Goal: Book appointment/travel/reservation

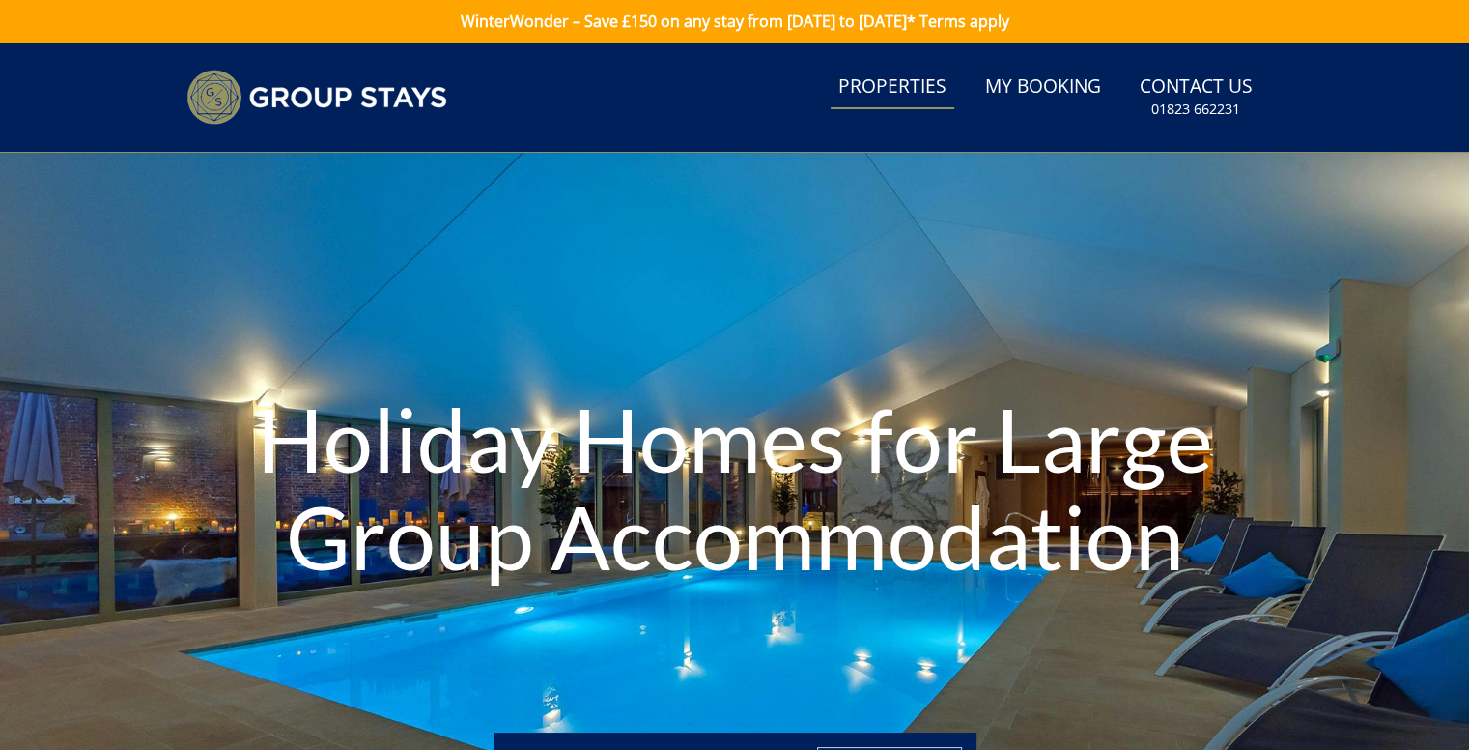
click at [916, 94] on link "Properties" at bounding box center [893, 87] width 124 height 43
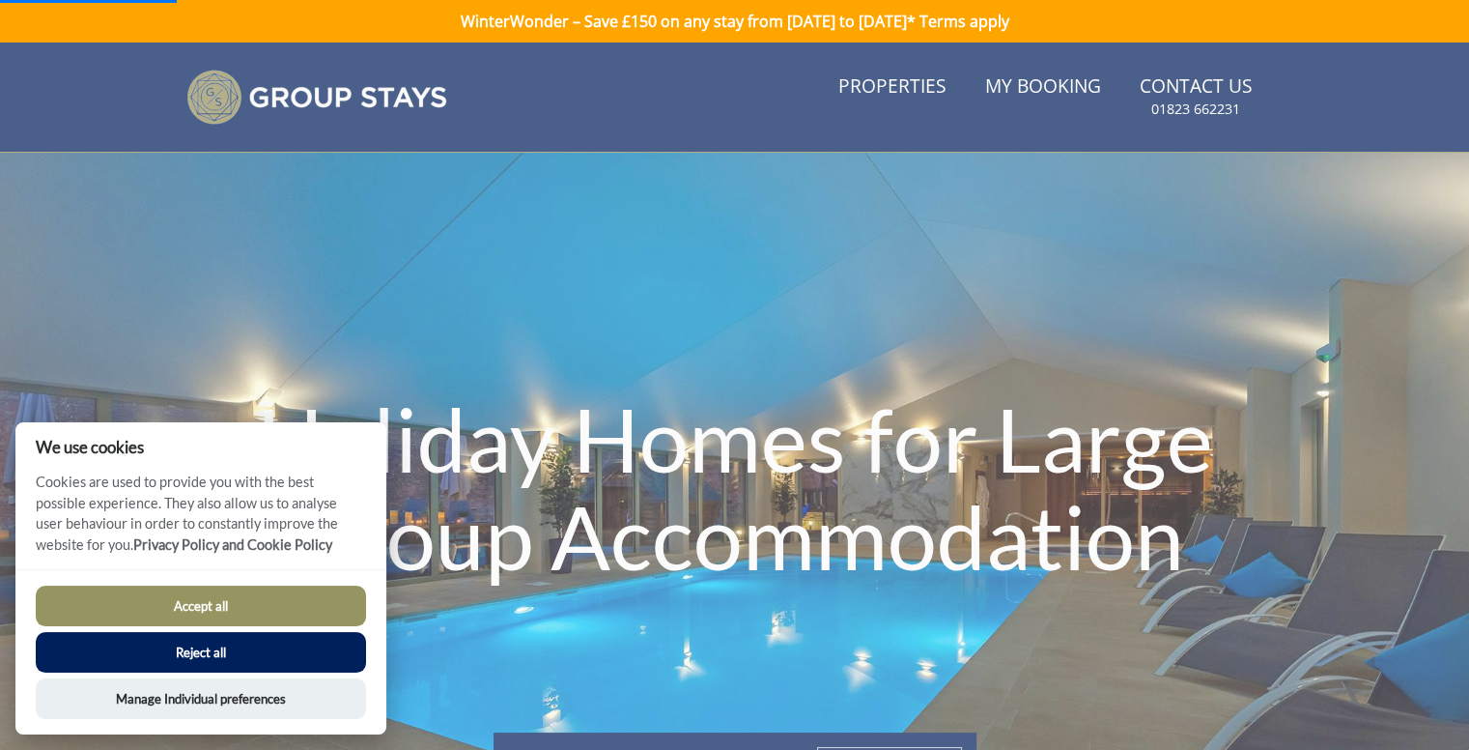
click at [247, 606] on button "Accept all" at bounding box center [201, 605] width 330 height 41
checkbox input "true"
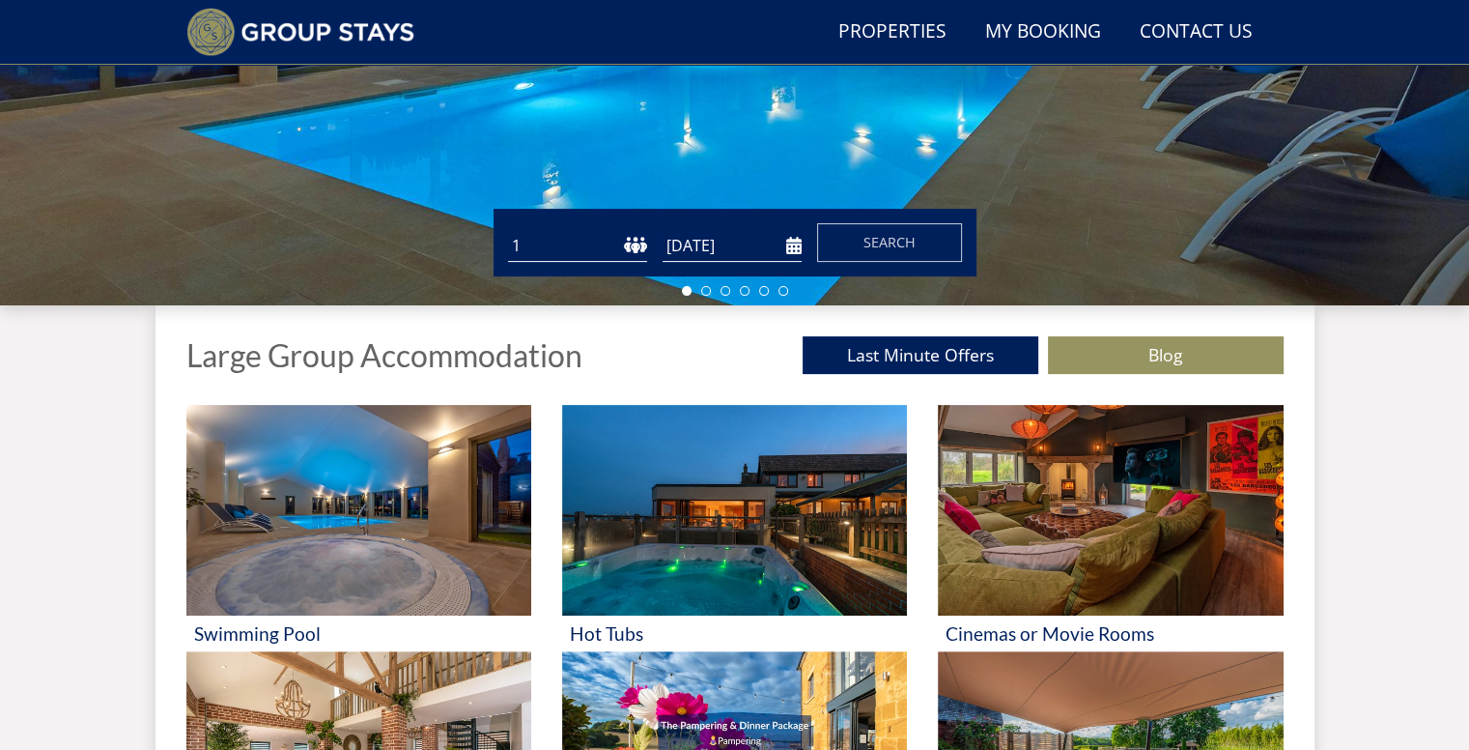
scroll to position [471, 0]
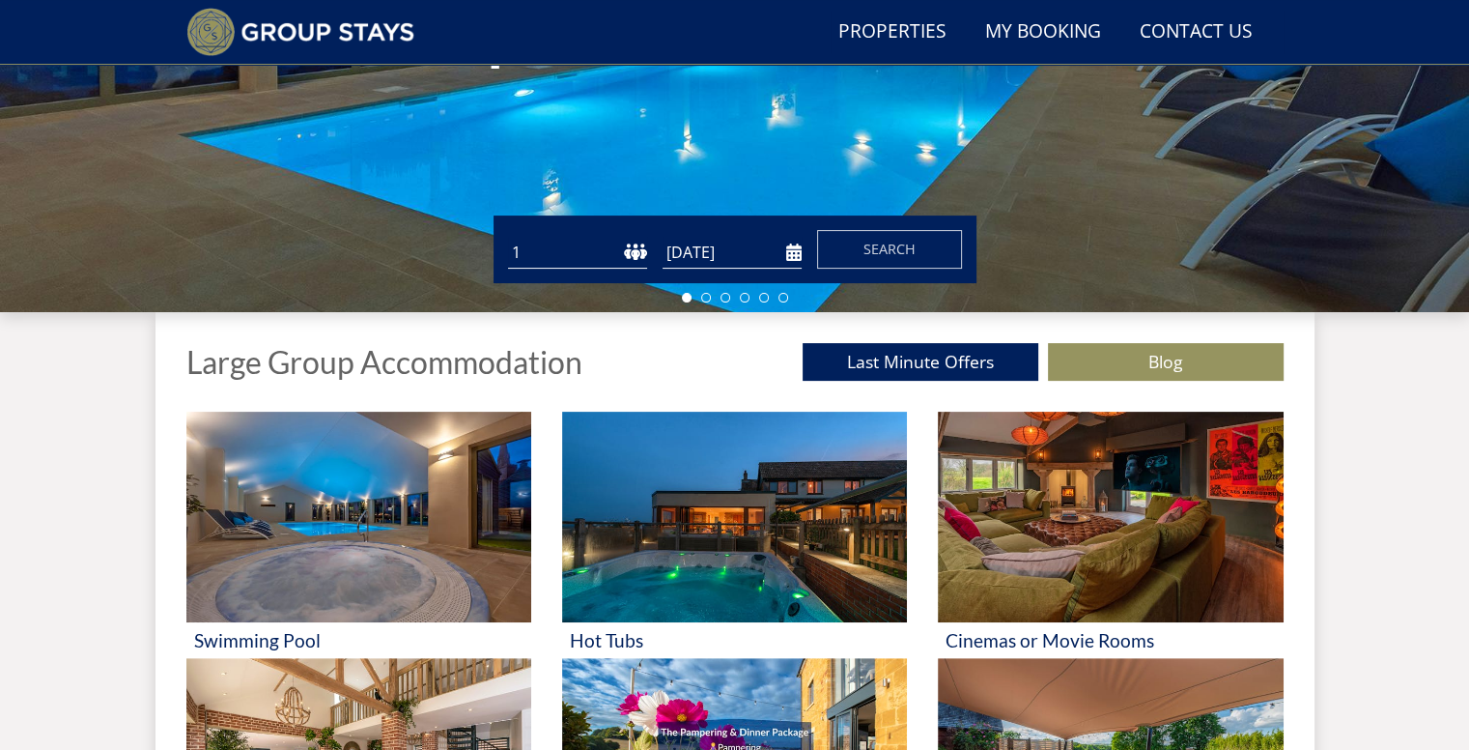
click at [518, 253] on select "1 2 3 4 5 6 7 8 9 10 11 12 13 14 15 16 17 18 19 20 21 22 23 24 25 26 27 28 29 3…" at bounding box center [577, 253] width 139 height 32
select select "12"
click at [508, 237] on select "1 2 3 4 5 6 7 8 9 10 11 12 13 14 15 16 17 18 19 20 21 22 23 24 25 26 27 28 29 3…" at bounding box center [577, 253] width 139 height 32
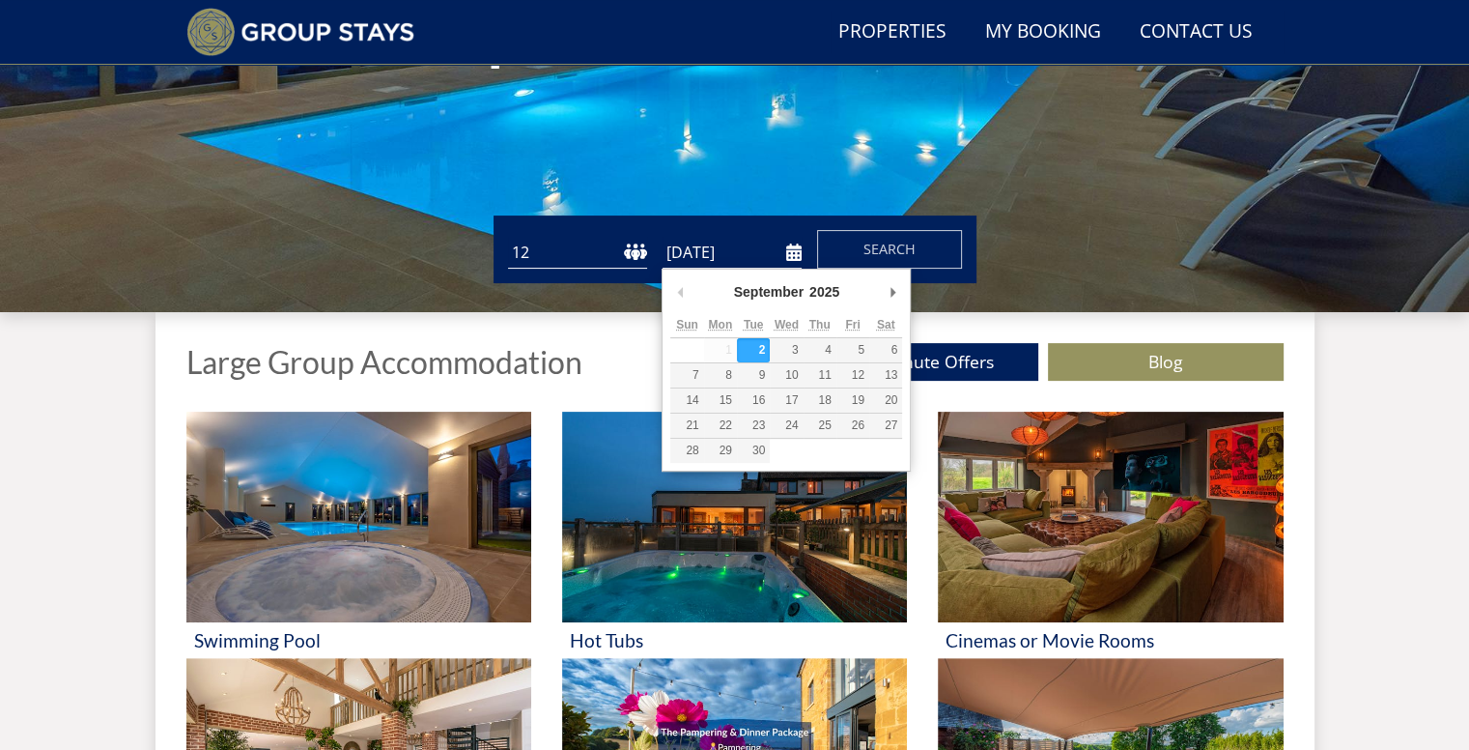
click at [742, 248] on input "[DATE]" at bounding box center [732, 253] width 139 height 32
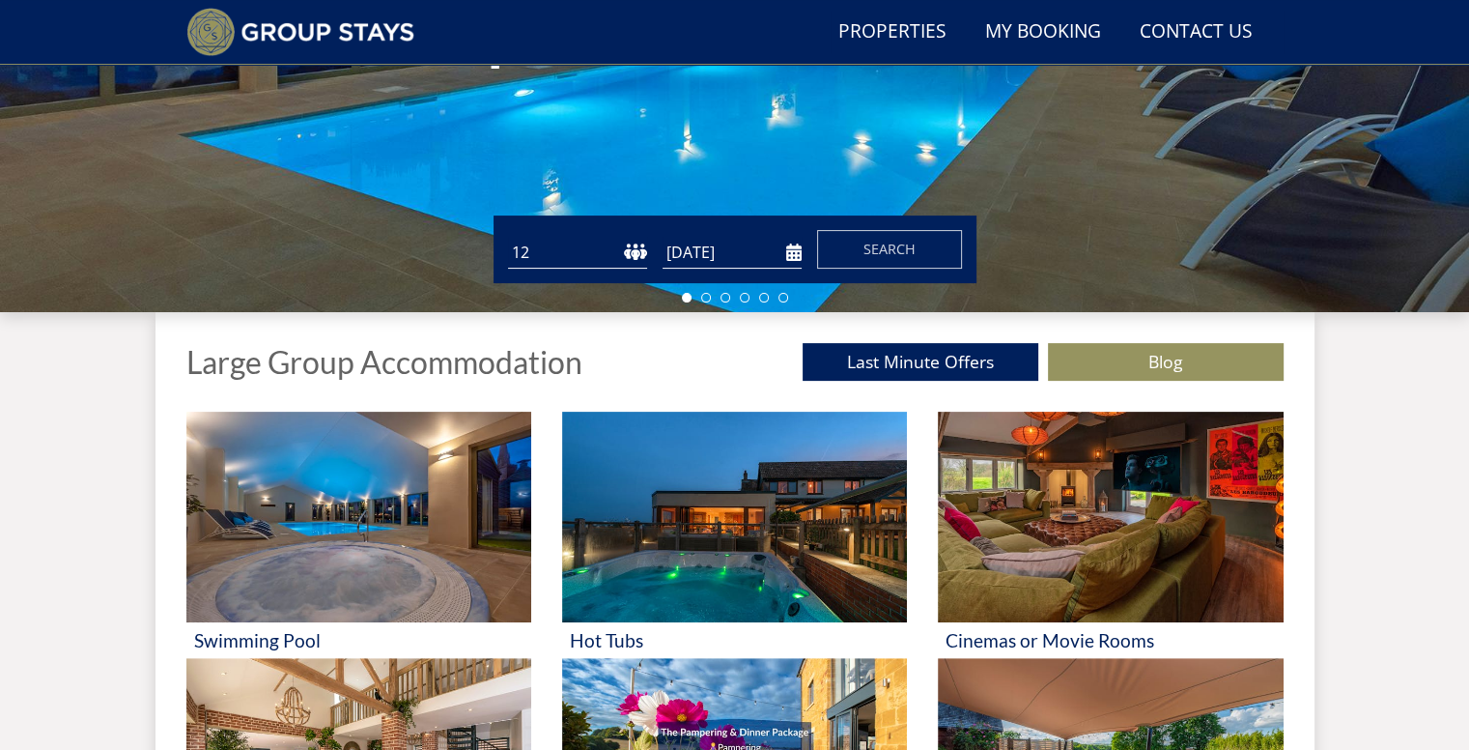
click at [765, 252] on input "[DATE]" at bounding box center [732, 253] width 139 height 32
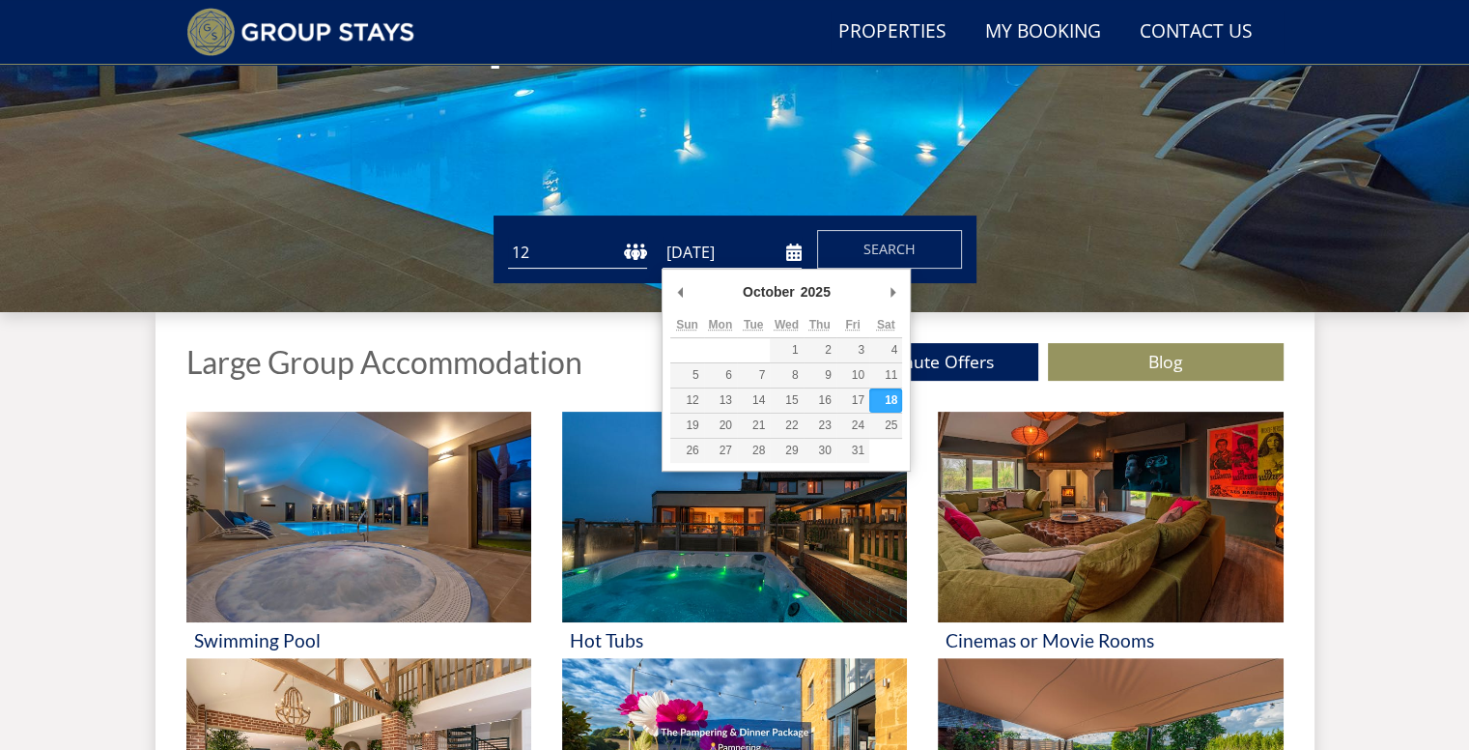
click at [773, 260] on input "[DATE]" at bounding box center [732, 253] width 139 height 32
click at [678, 249] on input "[DATE]" at bounding box center [732, 253] width 139 height 32
type input "[DATE]"
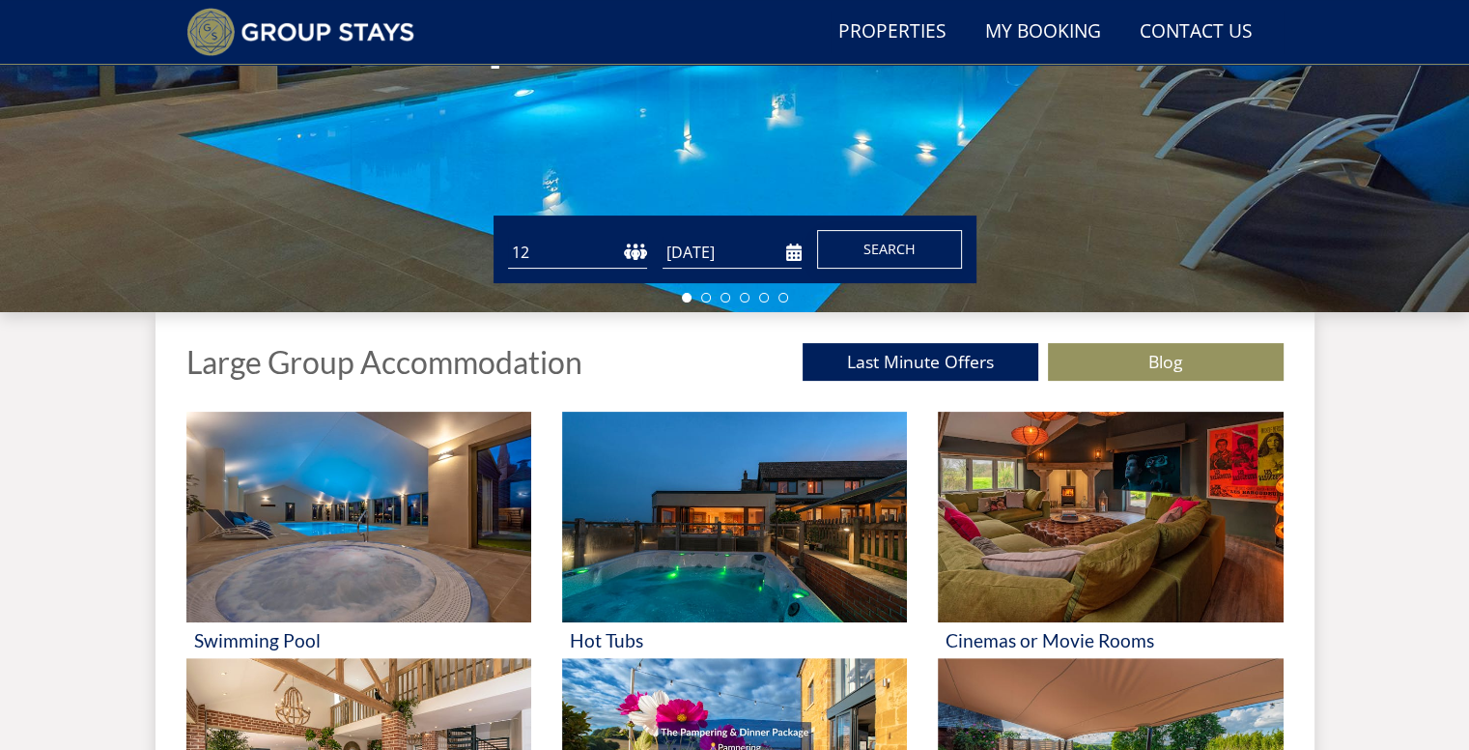
click at [870, 241] on span "Search" at bounding box center [890, 249] width 52 height 18
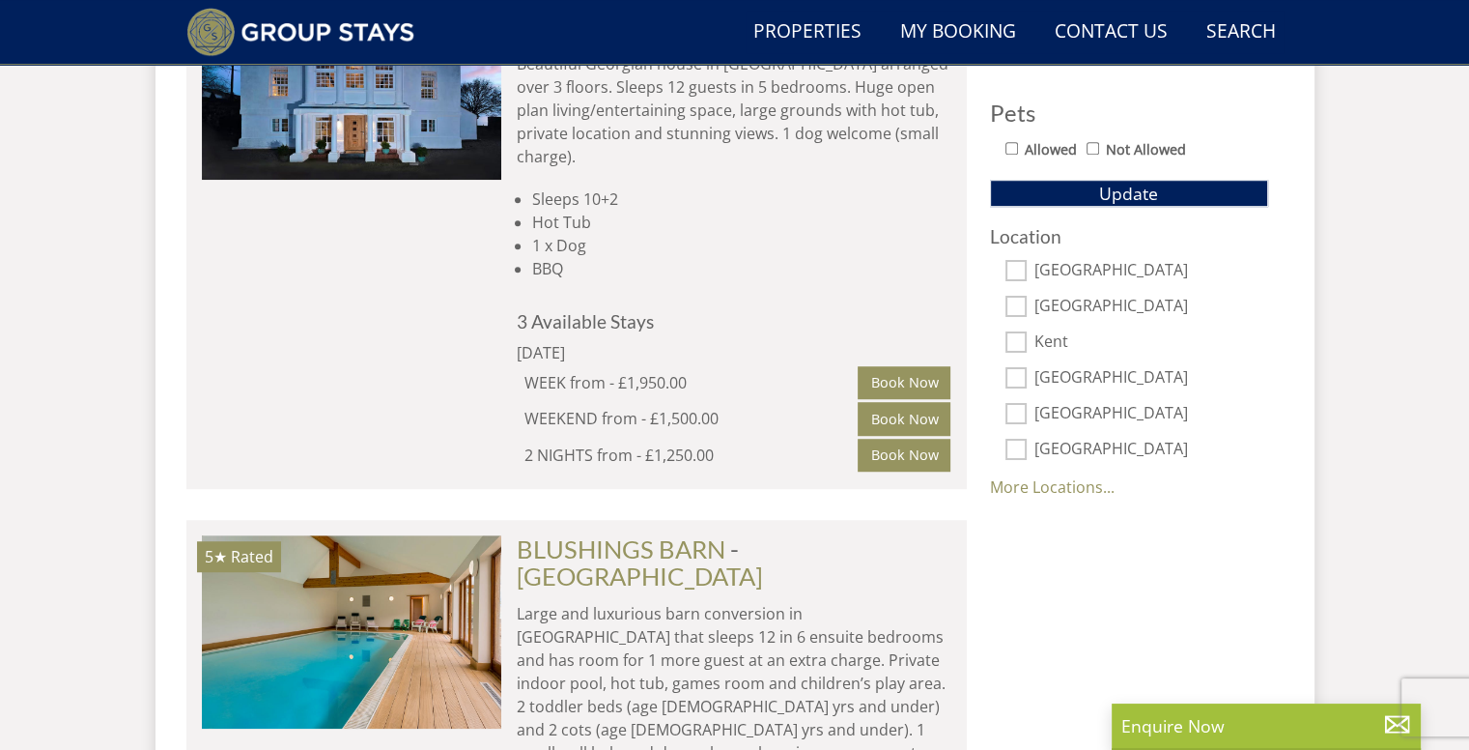
scroll to position [1259, 0]
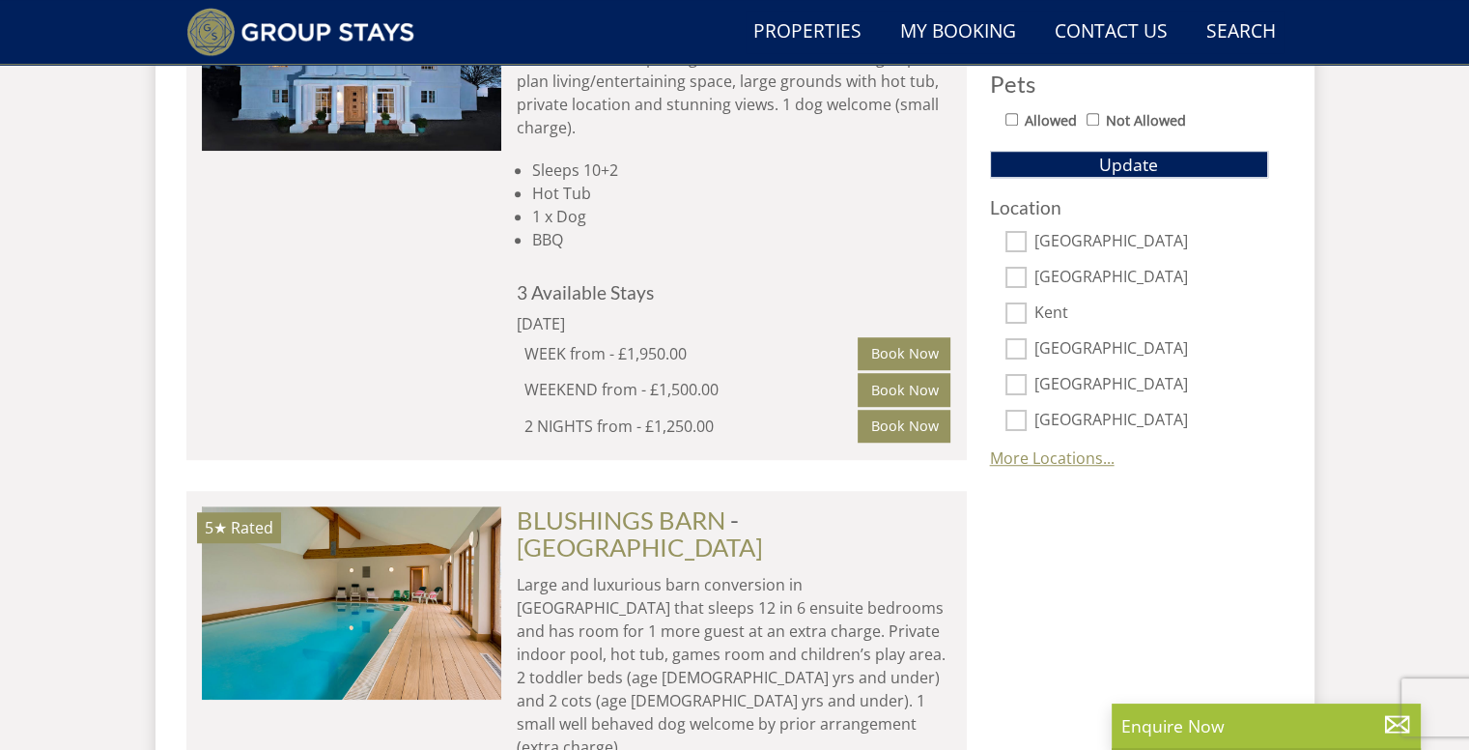
click at [1036, 453] on link "More Locations..." at bounding box center [1052, 457] width 125 height 21
click at [1043, 497] on link "Less Locations..." at bounding box center [1049, 493] width 118 height 21
click at [1043, 458] on link "More Locations..." at bounding box center [1052, 457] width 125 height 21
click at [1023, 413] on input "[GEOGRAPHIC_DATA]" at bounding box center [1016, 420] width 21 height 21
checkbox input "true"
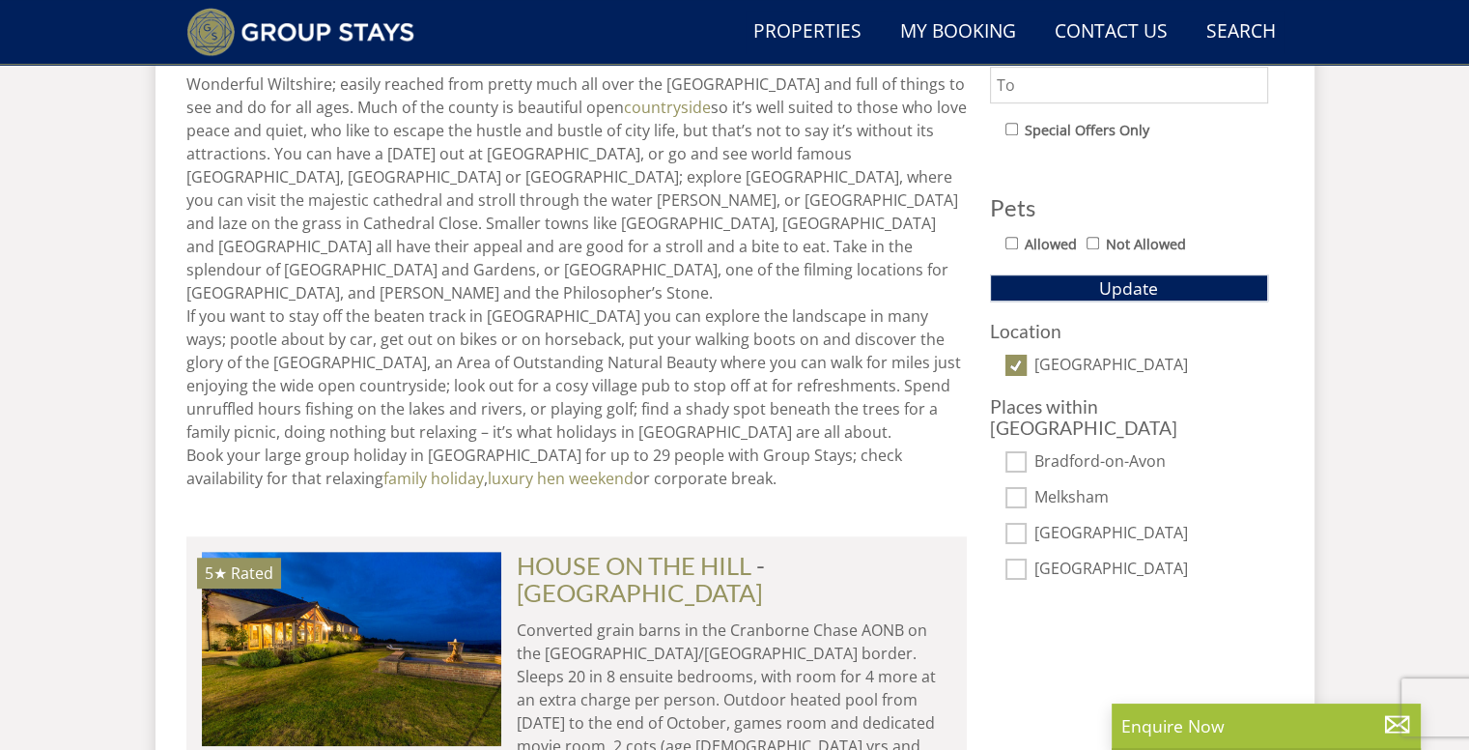
scroll to position [1132, 0]
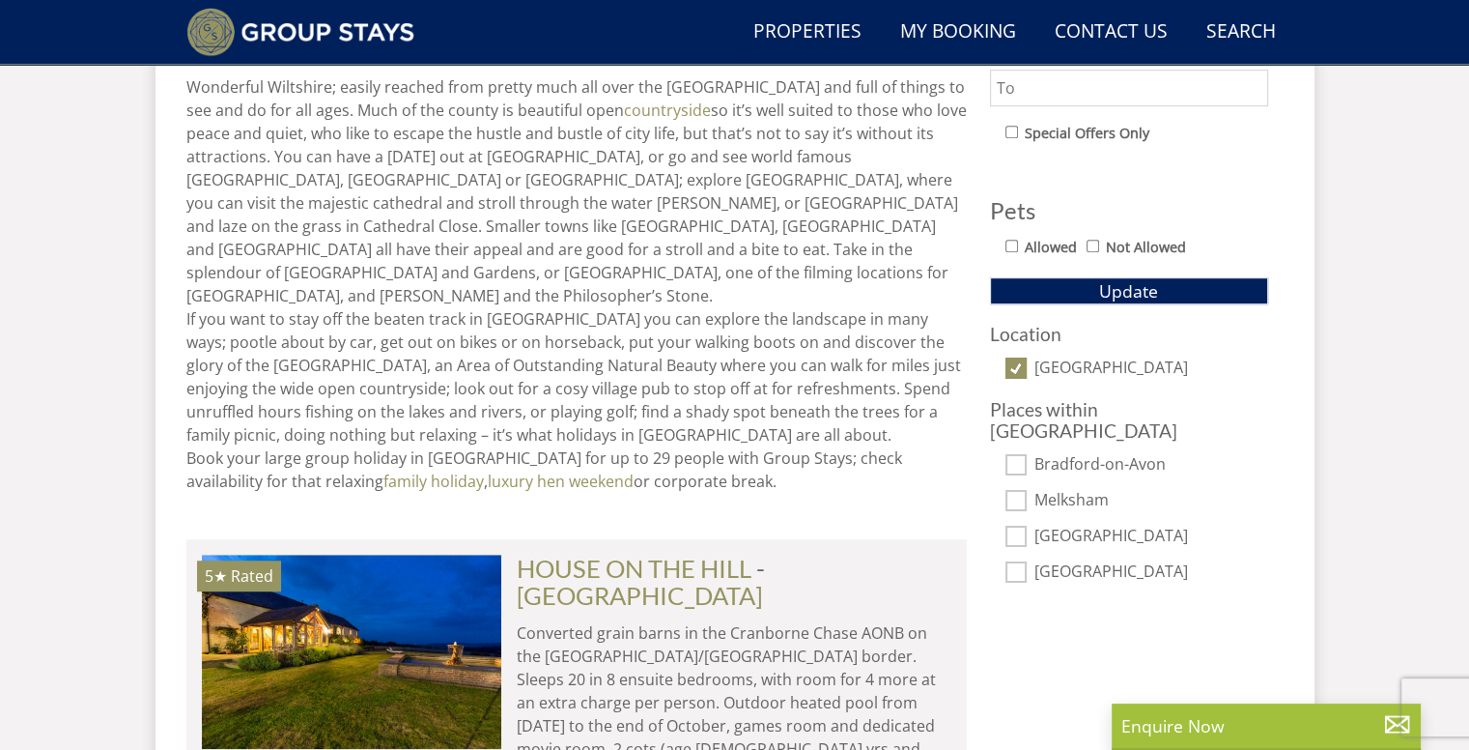
click at [1018, 367] on input "[GEOGRAPHIC_DATA]" at bounding box center [1016, 367] width 21 height 21
checkbox input "false"
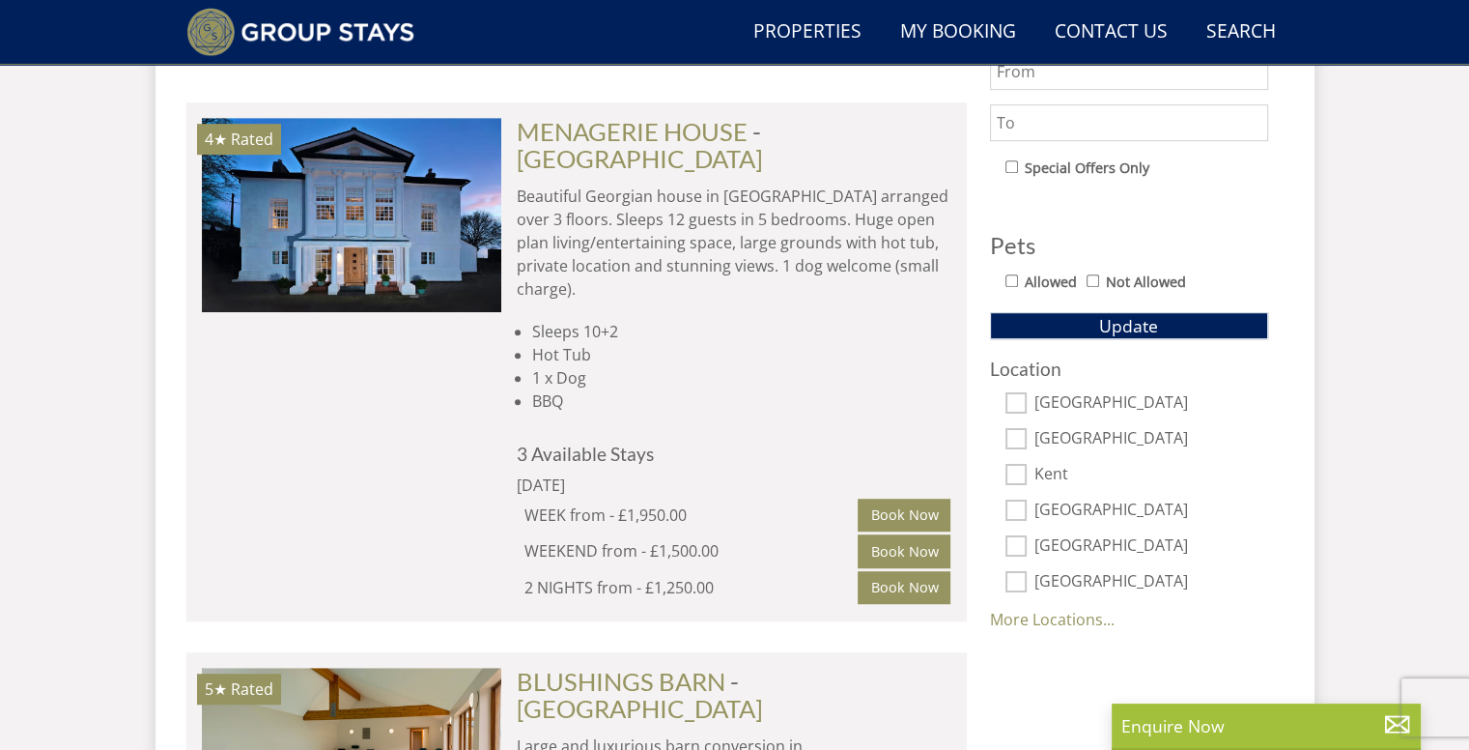
scroll to position [1155, 0]
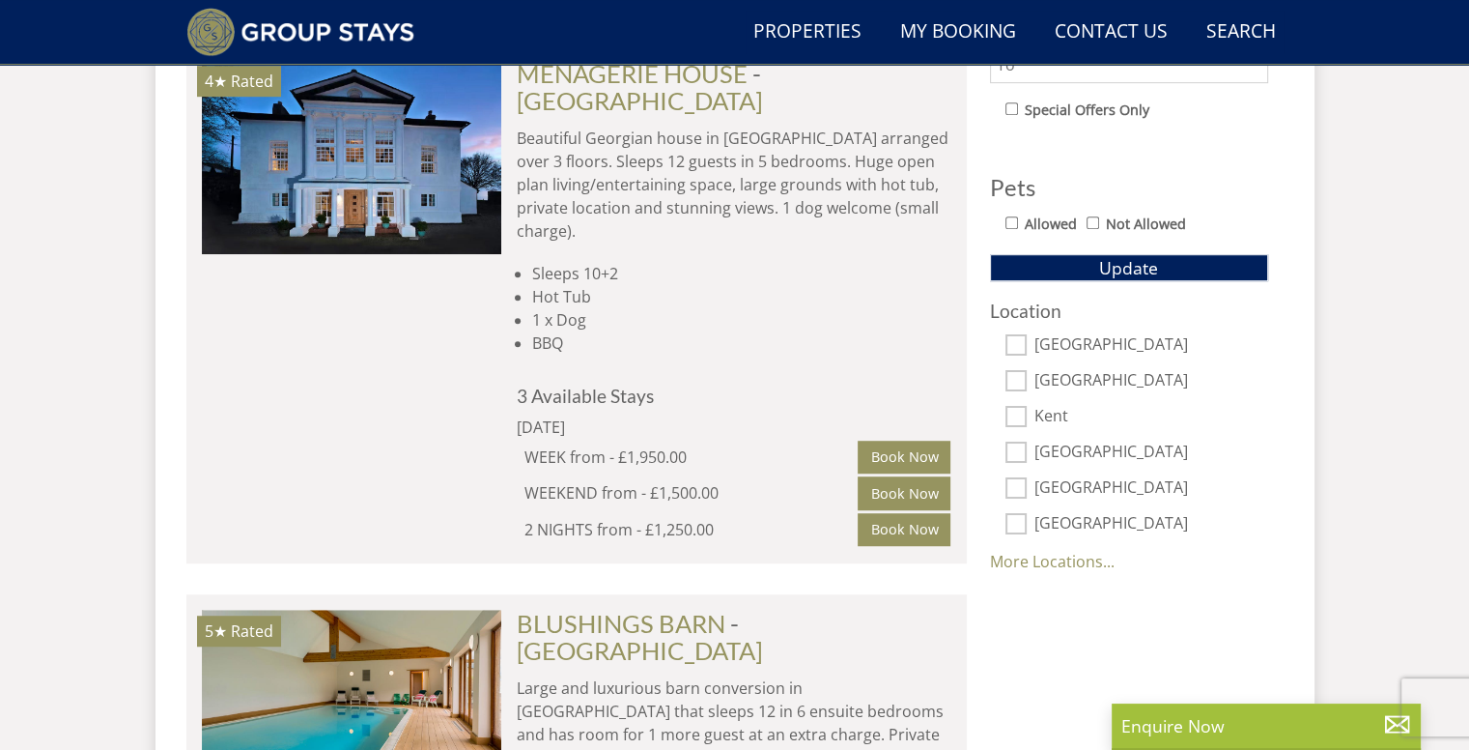
click at [1010, 378] on input "[GEOGRAPHIC_DATA]" at bounding box center [1016, 380] width 21 height 21
checkbox input "true"
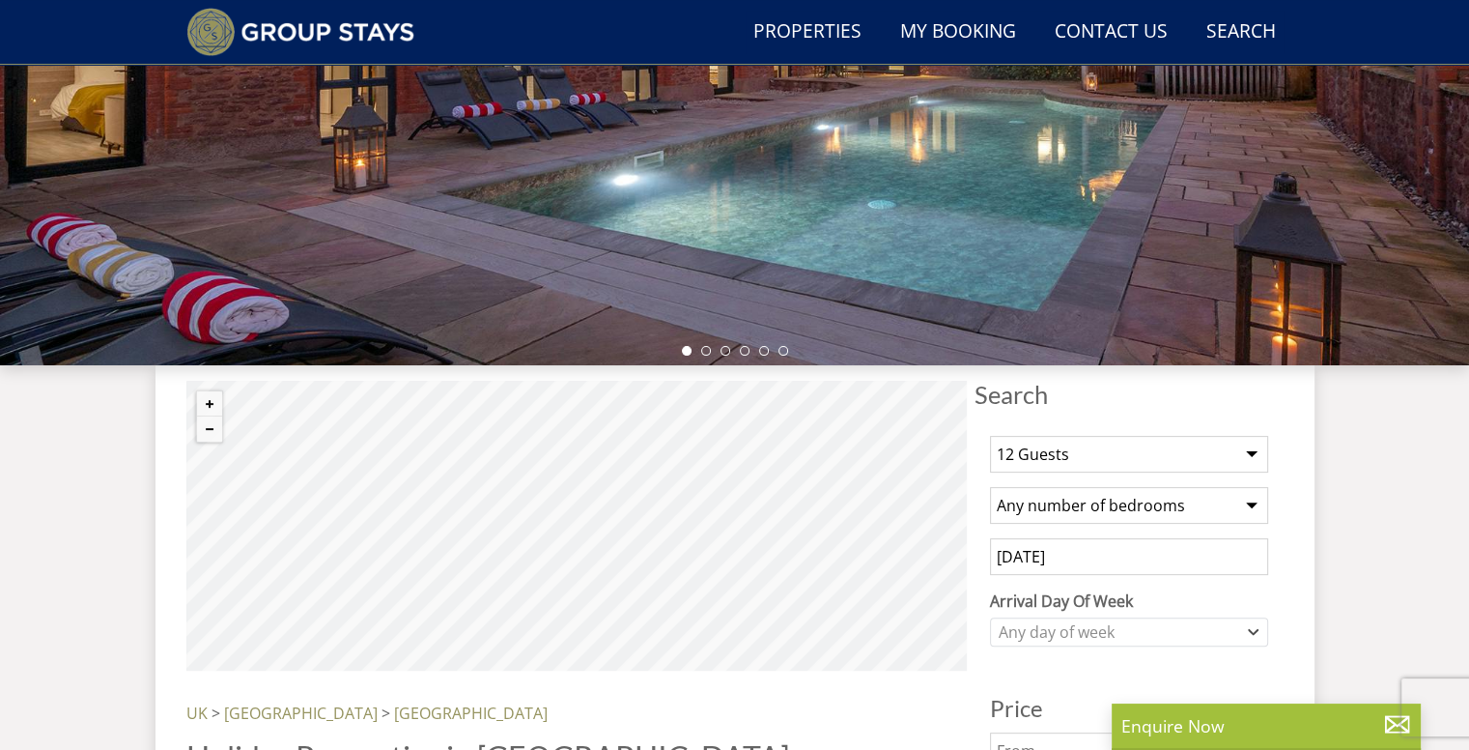
scroll to position [394, 0]
